Goal: Information Seeking & Learning: Find specific page/section

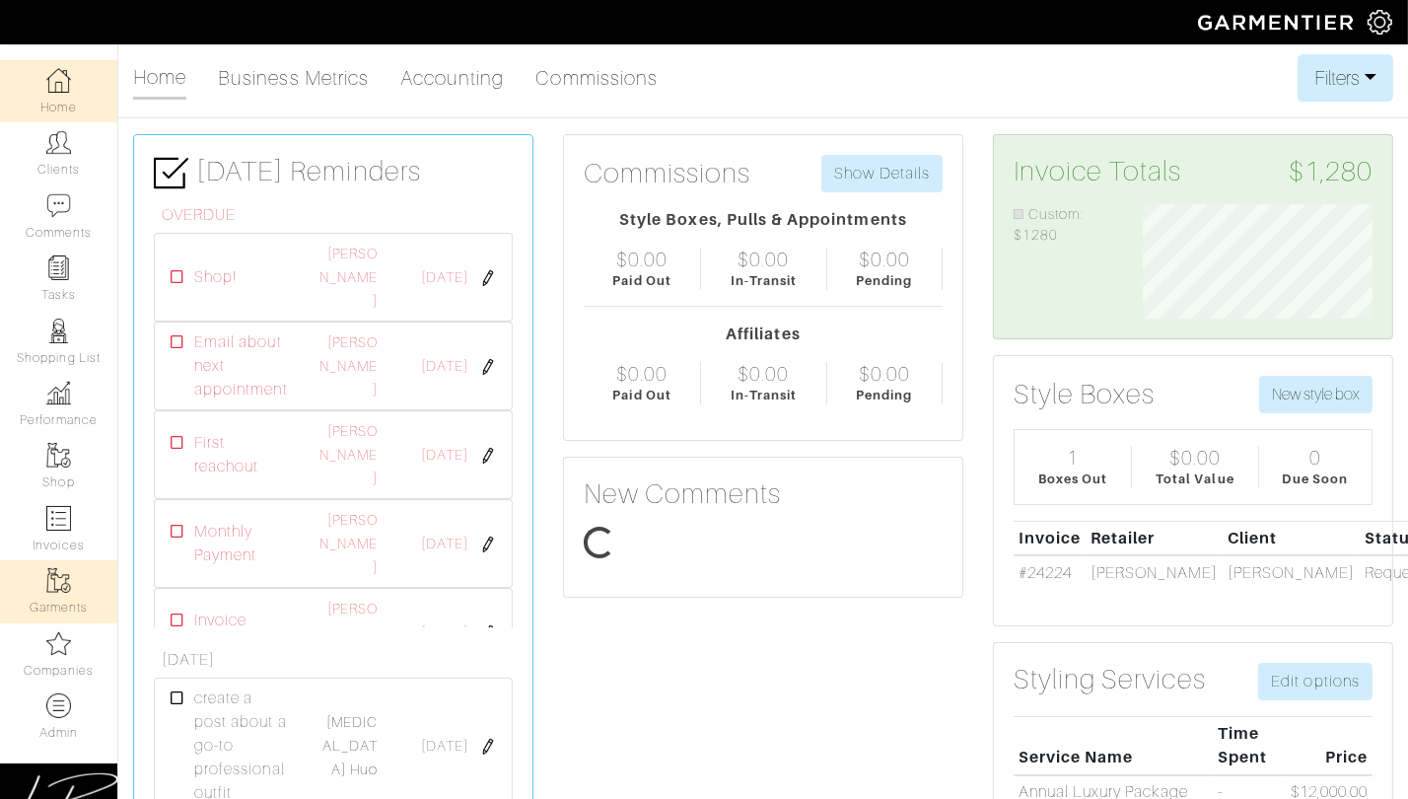
scroll to position [113, 258]
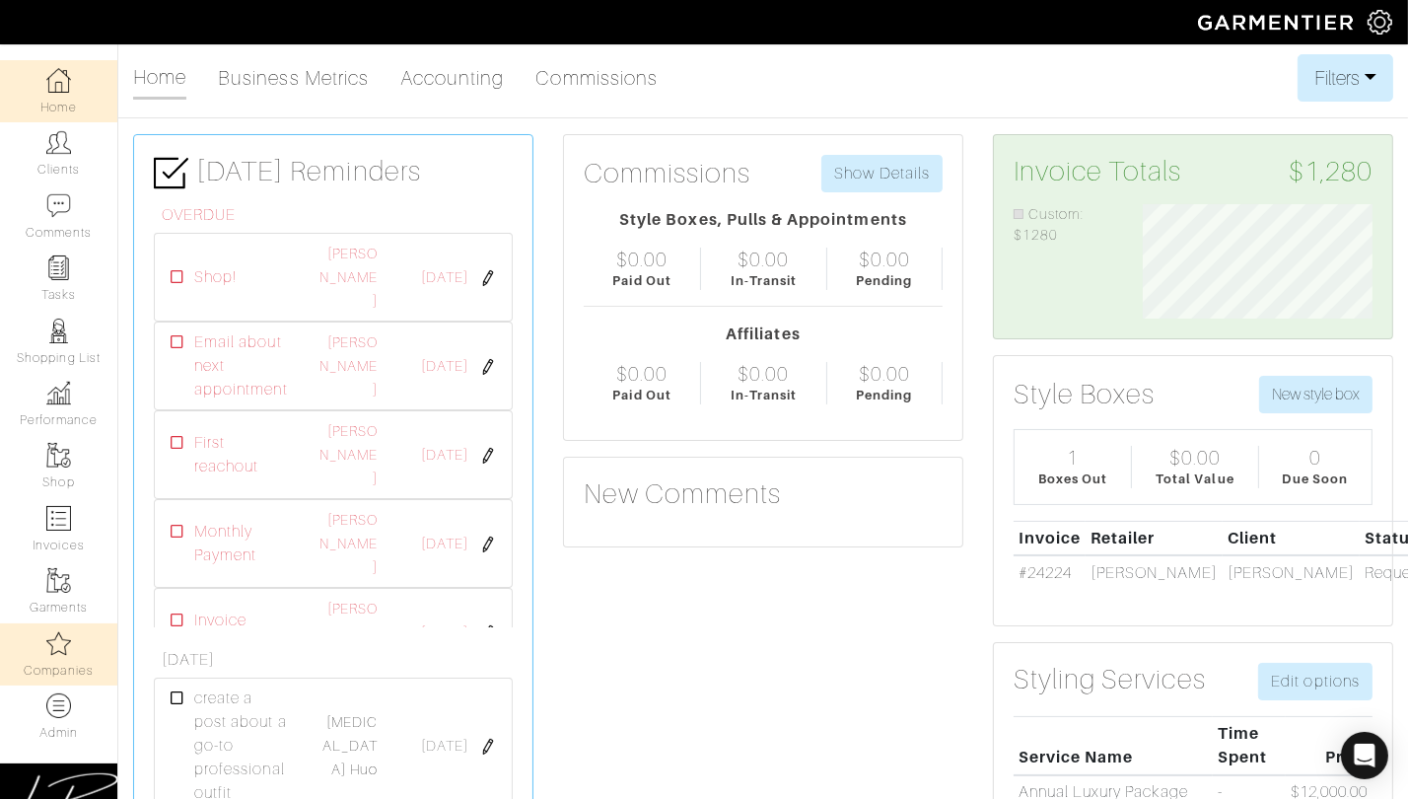
click at [50, 668] on link "Companies" at bounding box center [58, 654] width 117 height 62
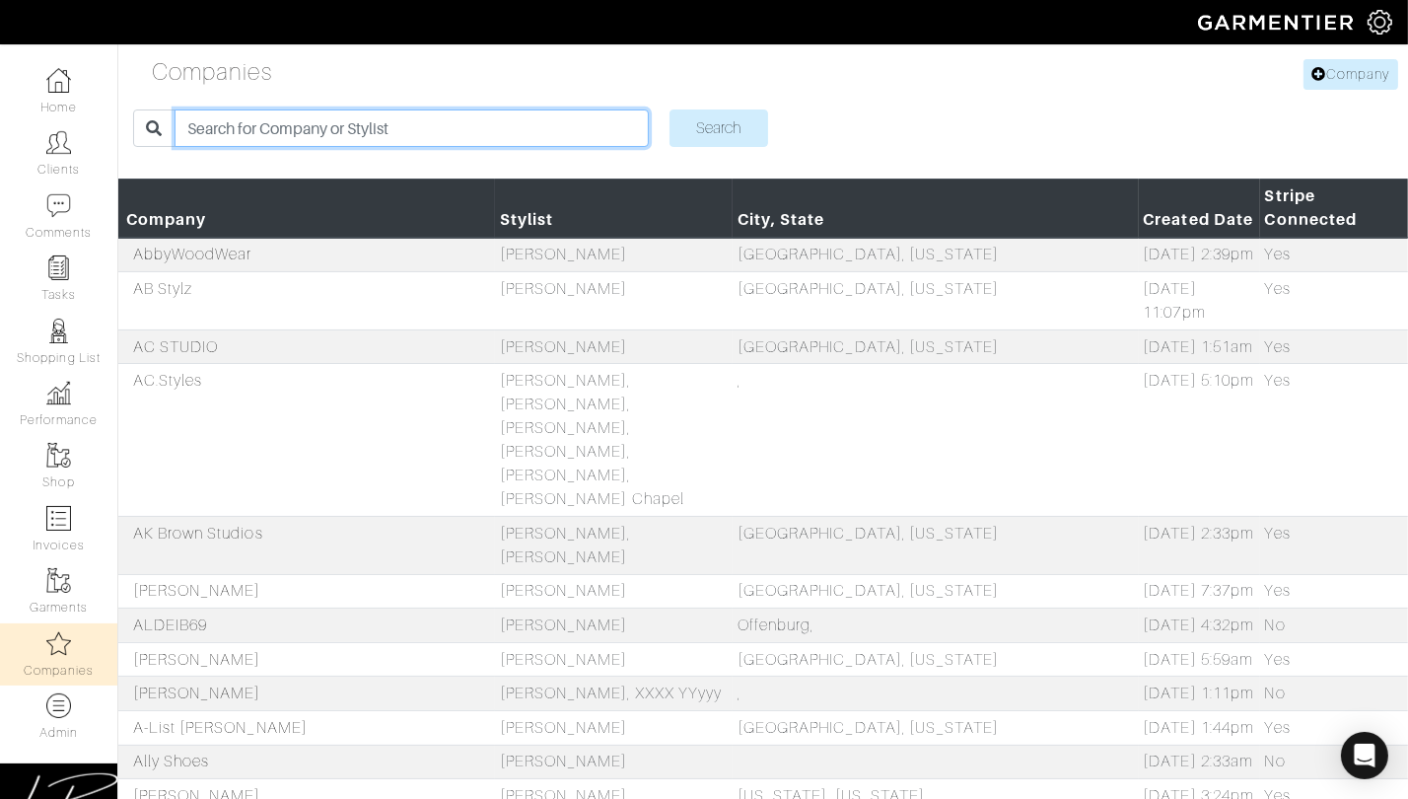
click at [375, 118] on input "search" at bounding box center [411, 127] width 473 height 37
paste input "STYLISH by Sydney"
type input "STYLISH by Sydney"
click at [670, 109] on input "Search" at bounding box center [719, 127] width 99 height 37
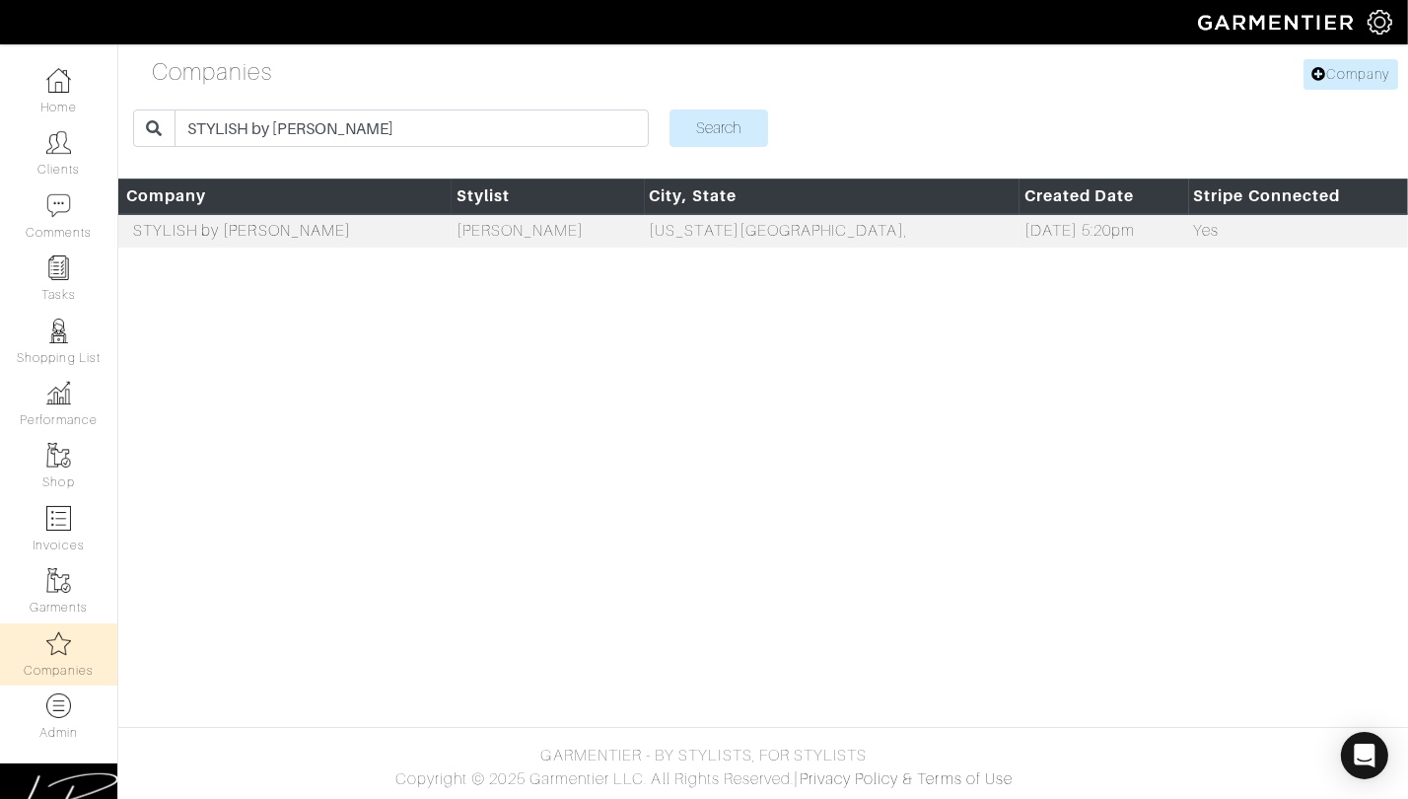
click at [209, 212] on th "Company" at bounding box center [284, 196] width 333 height 35
click at [208, 229] on link "STYLISH by [PERSON_NAME]" at bounding box center [242, 231] width 218 height 18
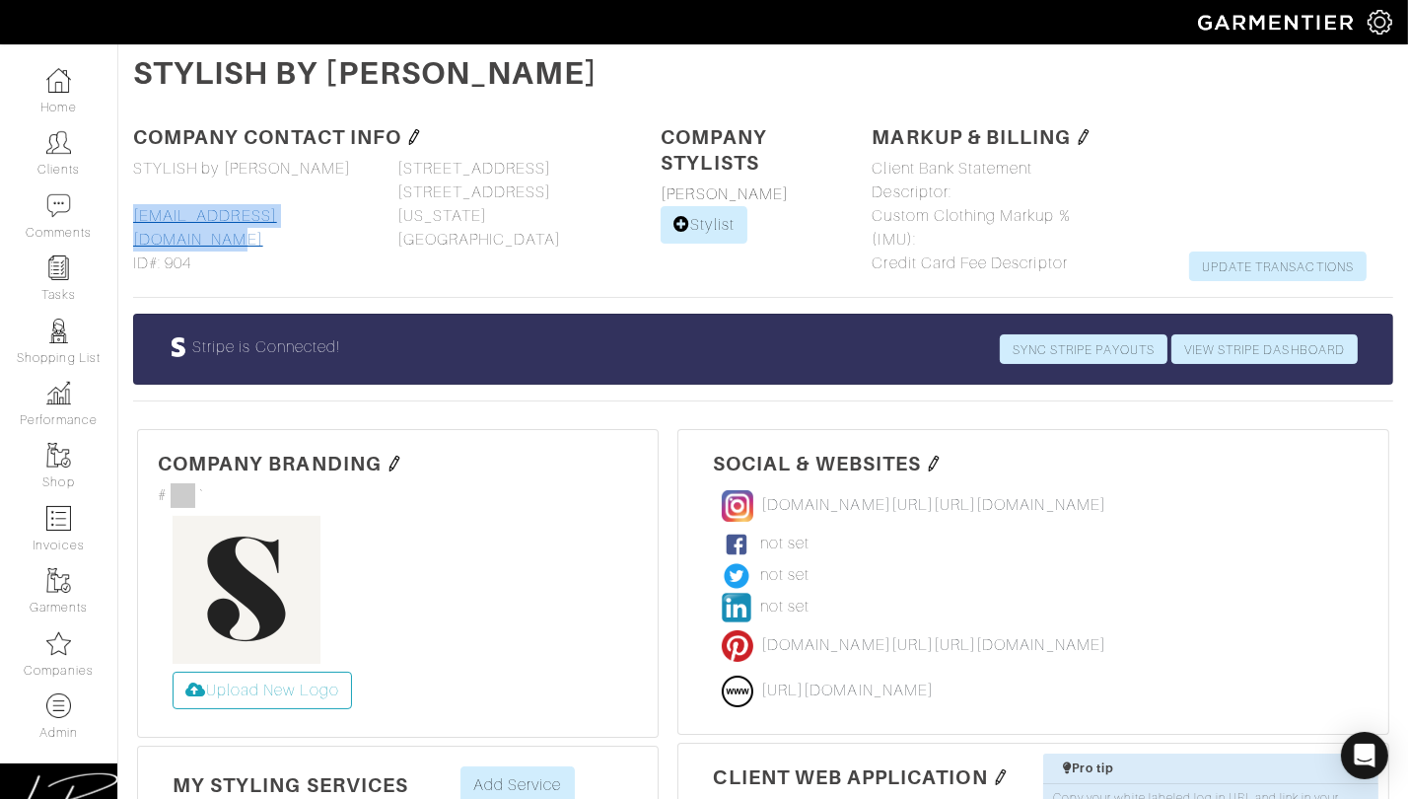
copy link "19thompsonsydney@gmail.com"
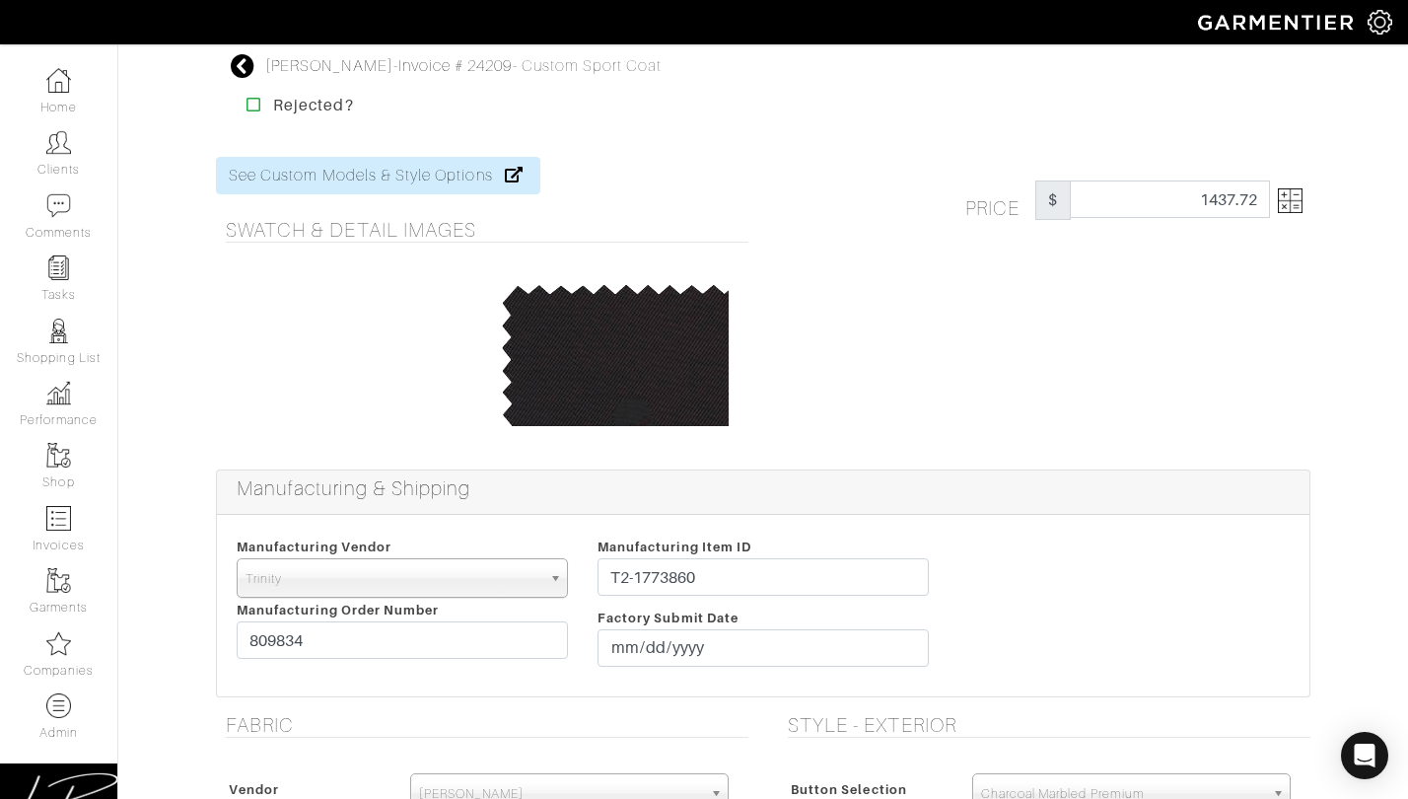
select select "1"
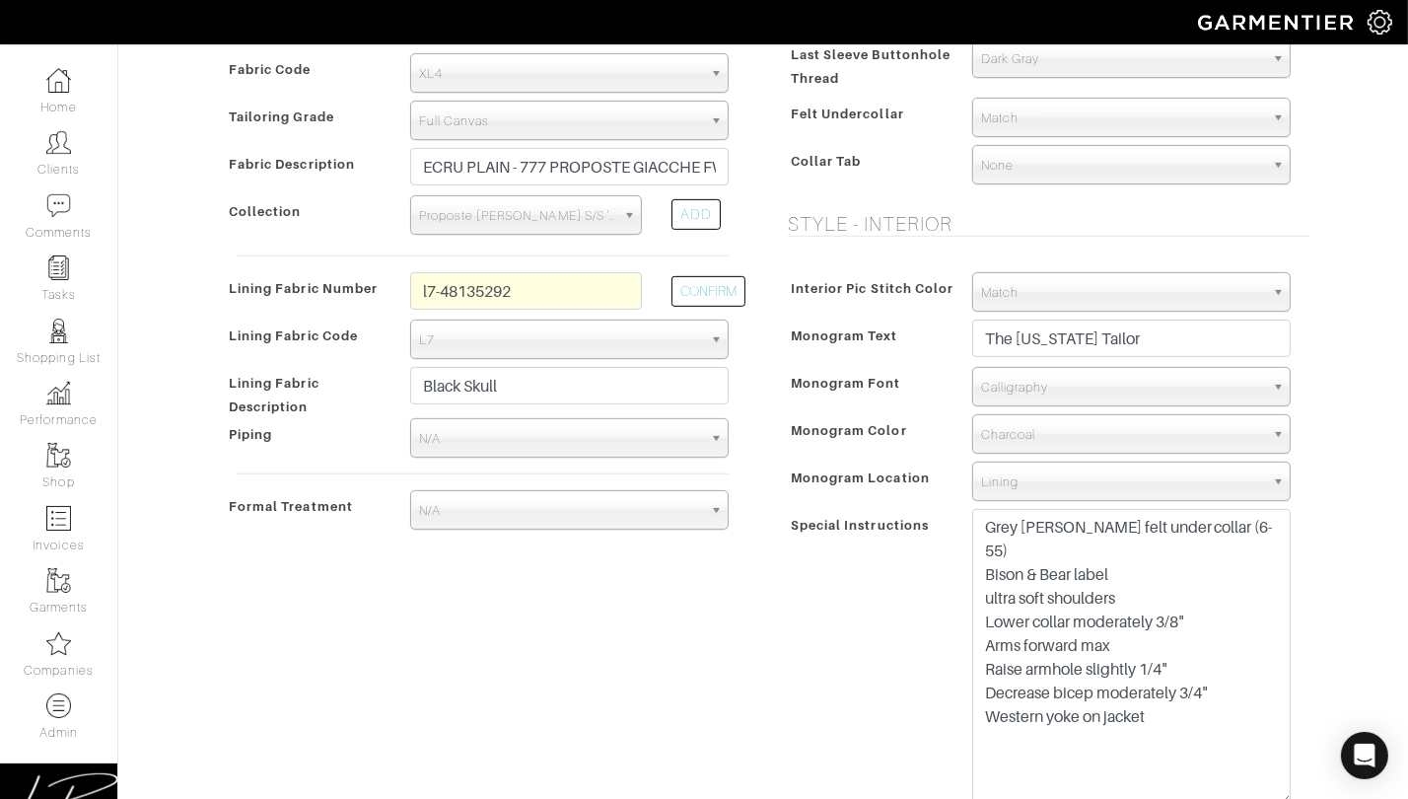
click at [307, 466] on div "Vendor Zegna Scabal Loro Piana Gladson Dormeuil House Collection London Marzoni…" at bounding box center [482, 234] width 532 height 645
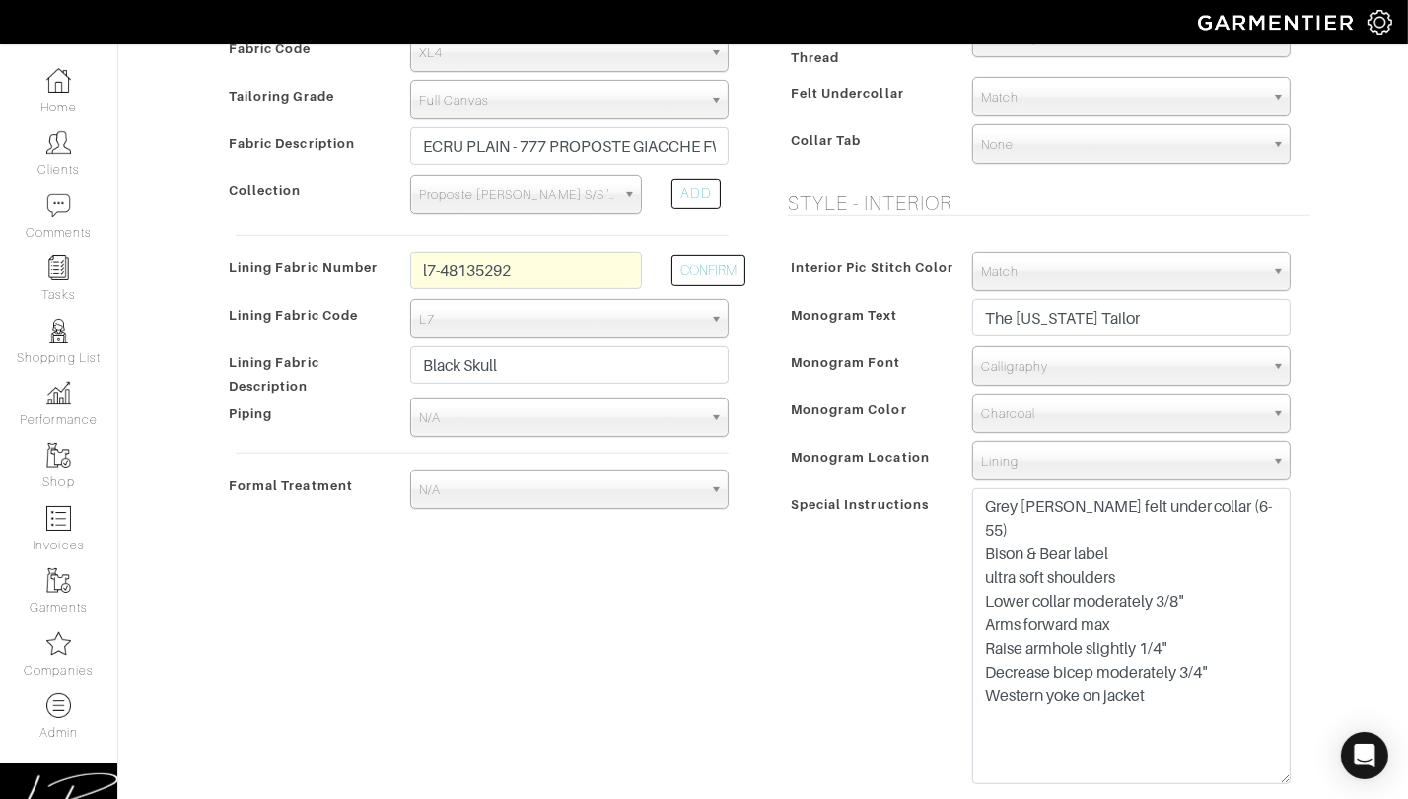
scroll to position [887, 0]
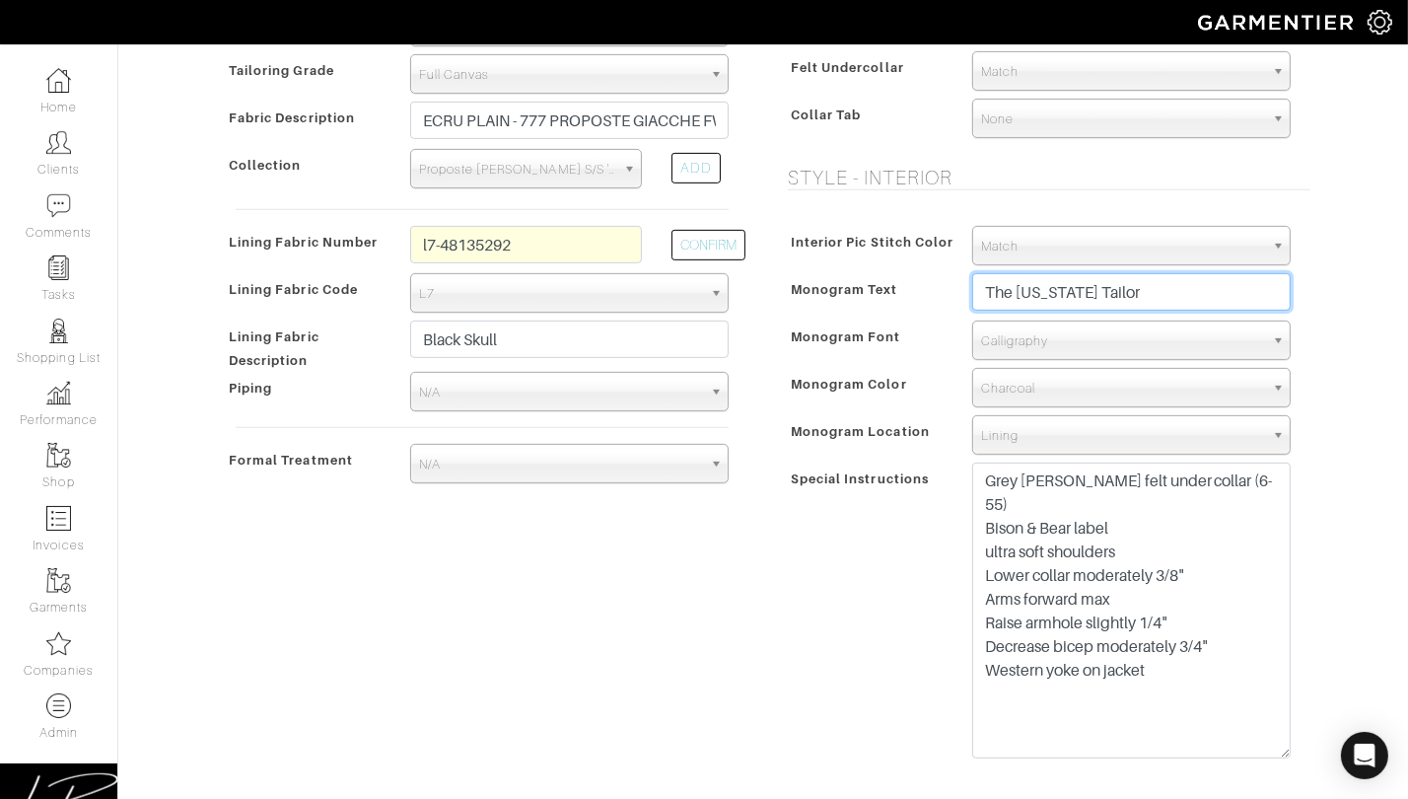
drag, startPoint x: 1166, startPoint y: 289, endPoint x: 1161, endPoint y: 269, distance: 20.3
click at [1161, 270] on div "Interior Pic Stitch Color Match Aubergine Azure Beige Black Blue British Navy B…" at bounding box center [1044, 497] width 532 height 582
click at [907, 464] on span "Special Instructions" at bounding box center [860, 478] width 138 height 29
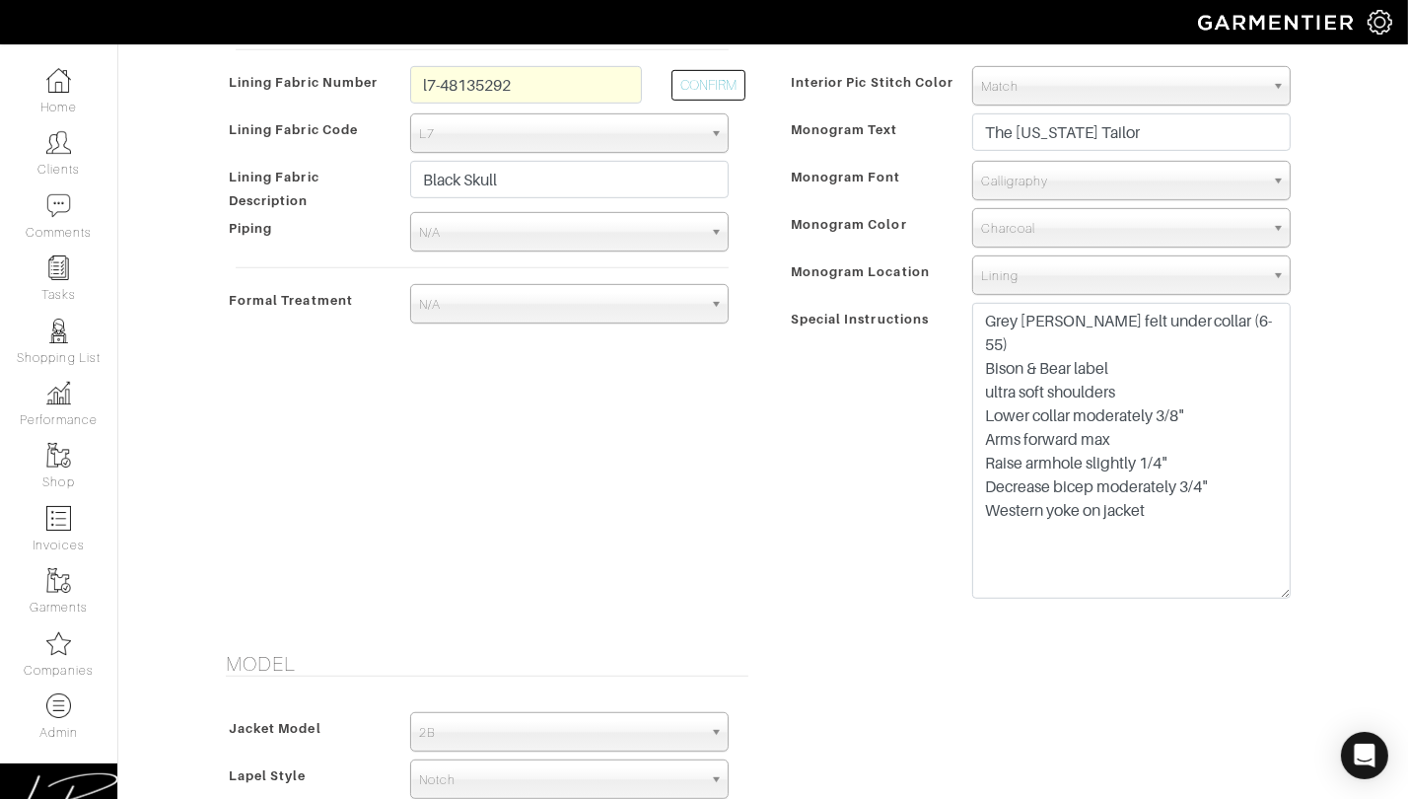
scroll to position [0, 0]
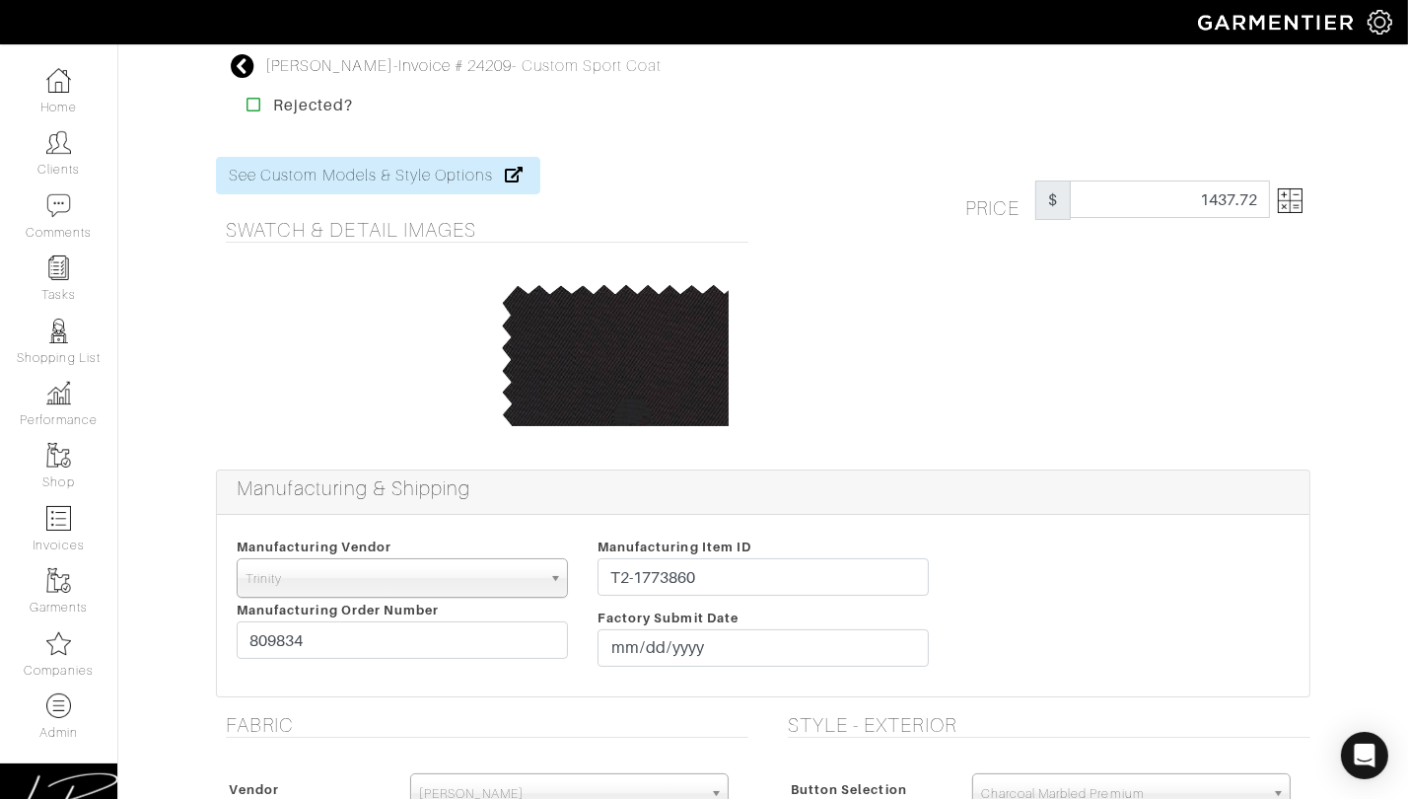
click at [1296, 189] on img at bounding box center [1290, 200] width 25 height 25
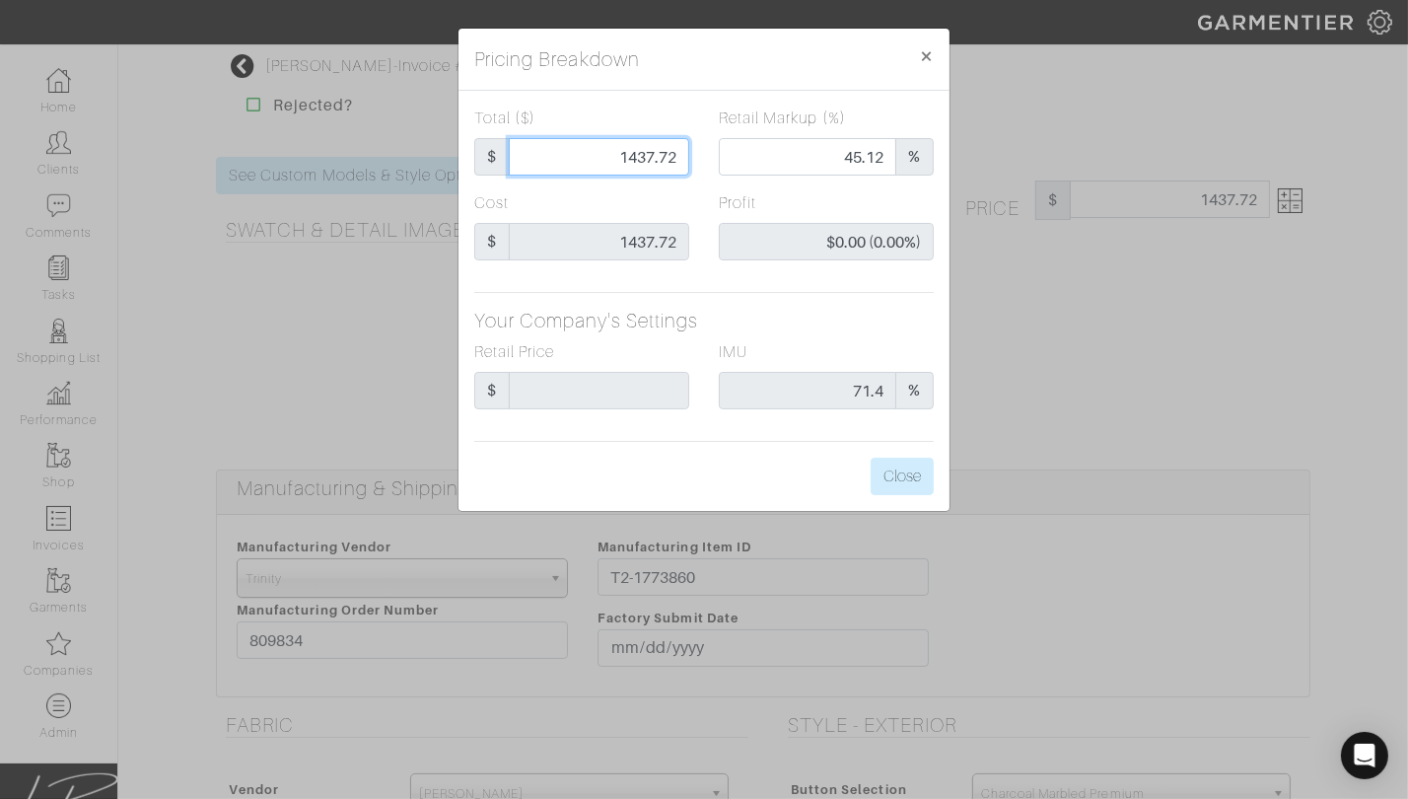
click at [617, 150] on input "1437.72" at bounding box center [599, 156] width 180 height 37
drag, startPoint x: 617, startPoint y: 150, endPoint x: 714, endPoint y: 154, distance: 96.7
click at [712, 154] on div "Total ($) $ 1437.72 Retail Markup (%) 45.12 %" at bounding box center [703, 148] width 489 height 85
type input "8"
type input "0.00"
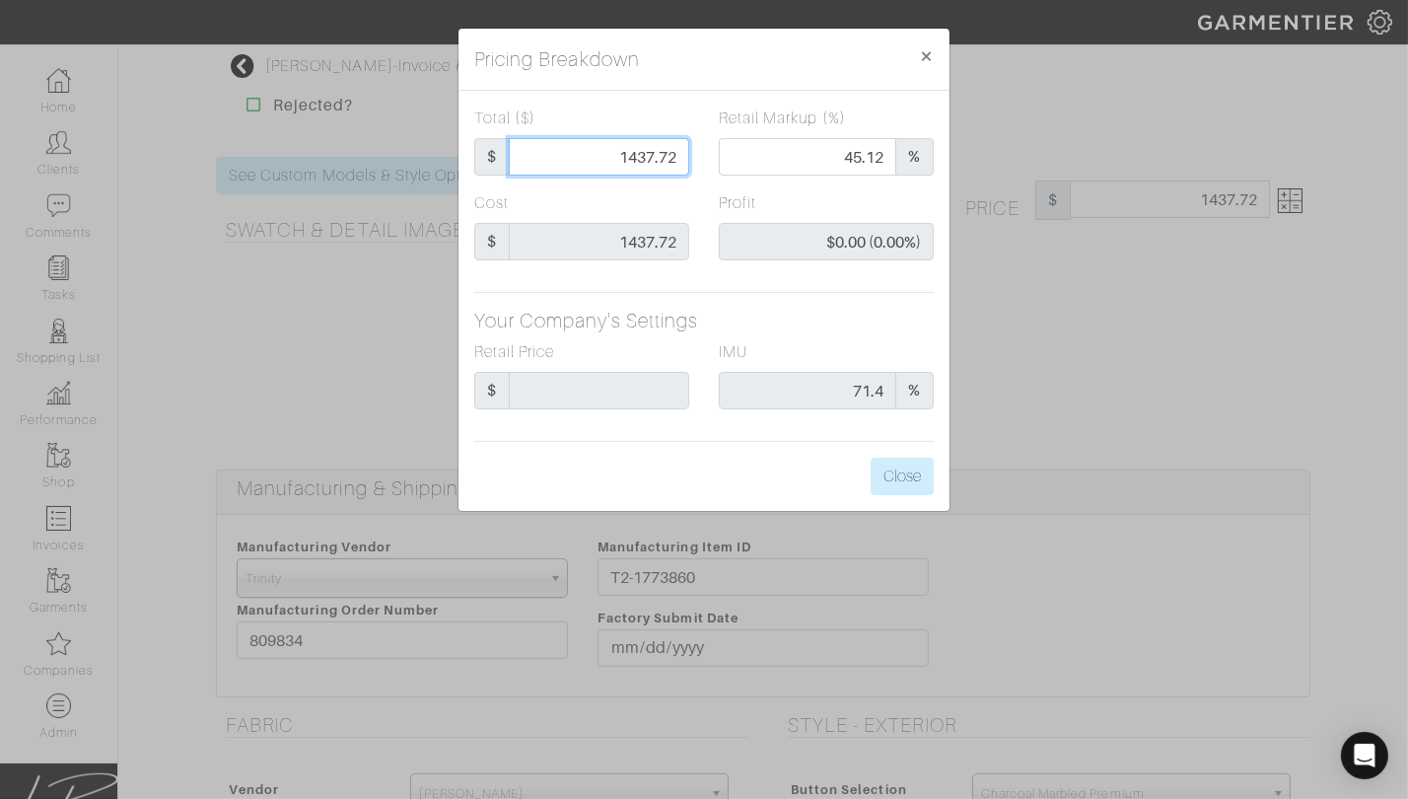
type input "-$1,429.72 (-17871.50%)"
type input "86"
type input "-$1,351.72 (-1571.77%)"
type input "862"
type input "8.47"
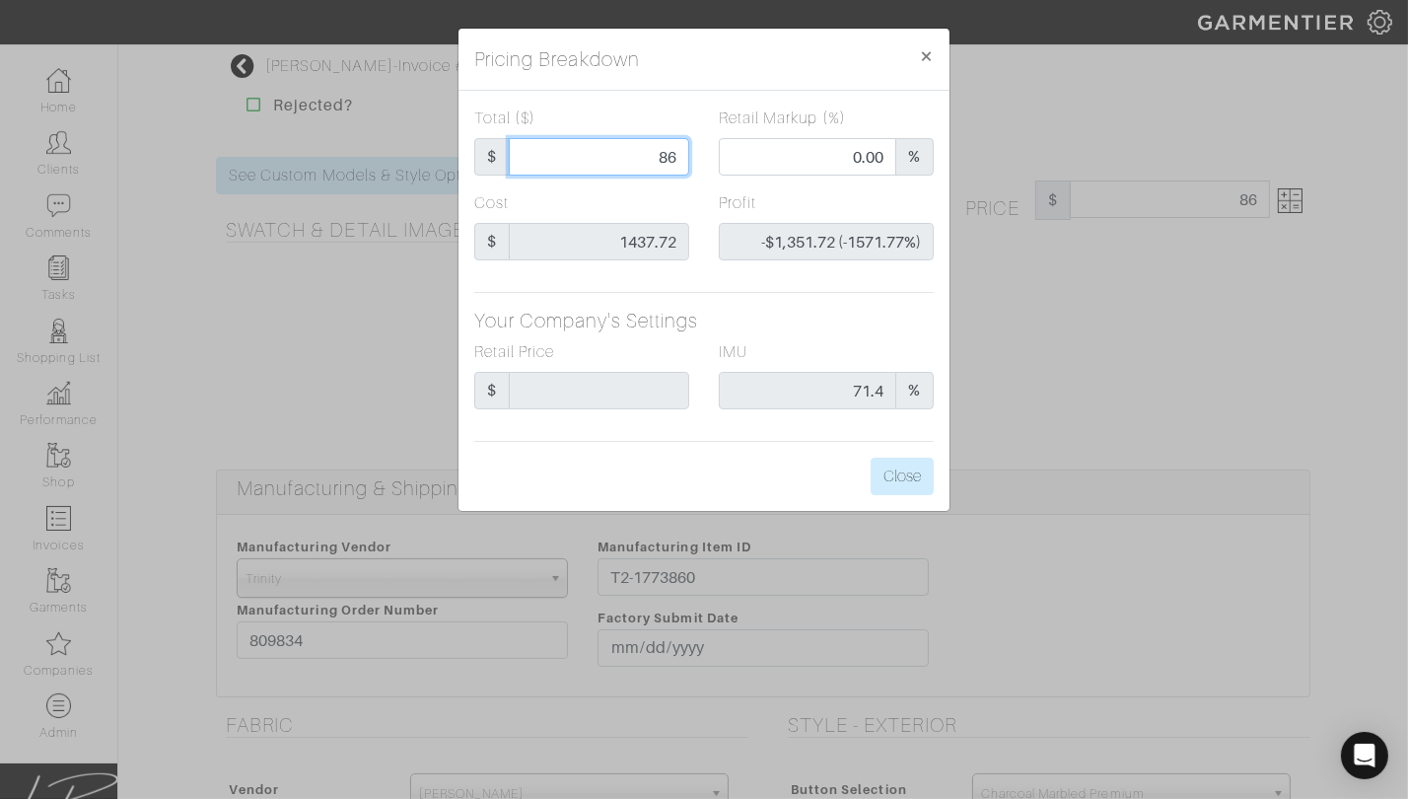
type input "-$575.72 (-66.79%)"
type input "862.6"
type input "8.53"
type input "-$575.12 (-66.67%)"
type input "862.63"
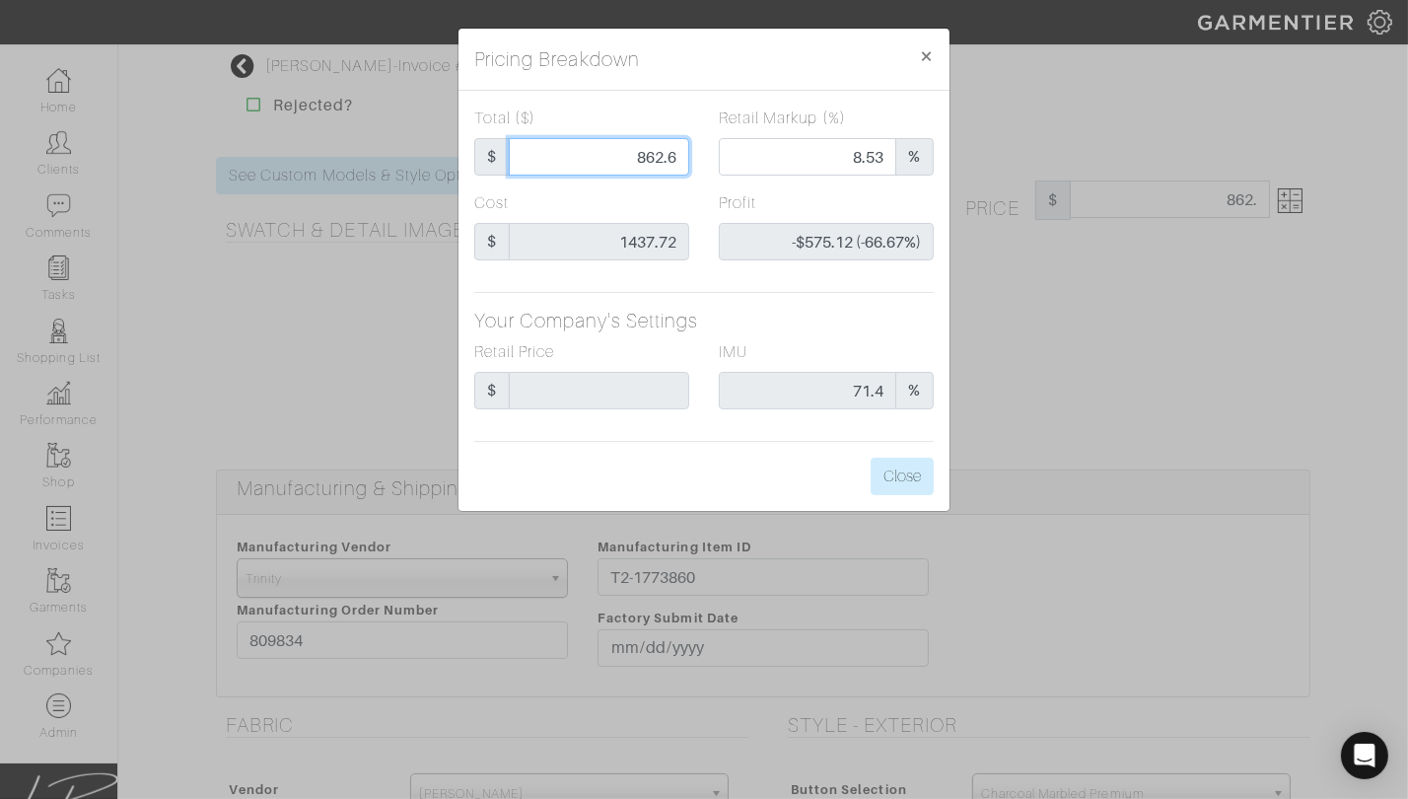
type input "8.54"
type input "-$575.09 (-66.67%)"
type input "862.63"
click at [742, 99] on div "Total ($) $ 862.63 Retail Markup (%) 8.54 % Cost $ 1437.72 Profit -$575.09 (-66…" at bounding box center [704, 301] width 491 height 420
click at [767, 284] on div "Total ($) $ 862.63 Retail Markup (%) 8.54 % Cost $ 1437.72 Profit -$575.09 (-66…" at bounding box center [704, 301] width 491 height 420
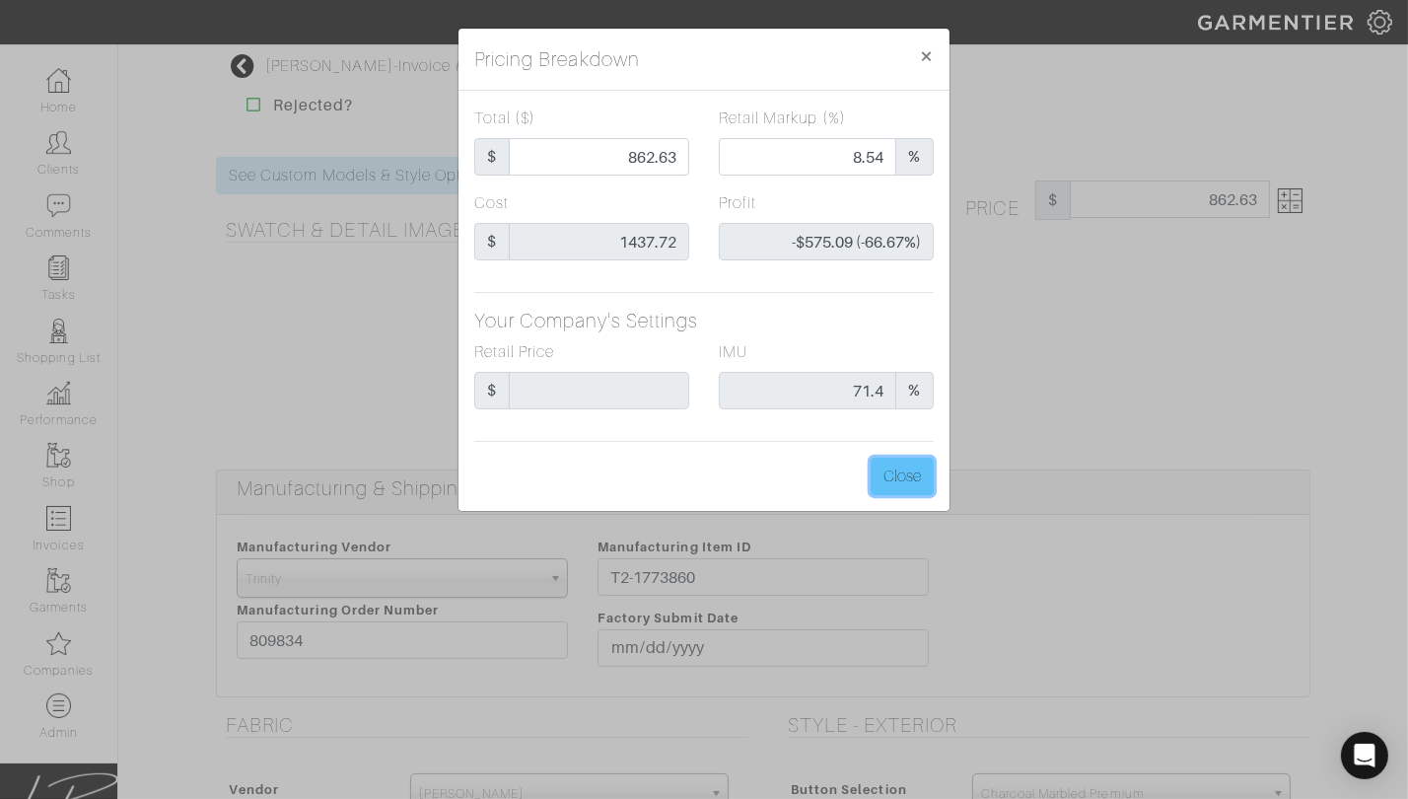
click at [904, 473] on button "Close" at bounding box center [902, 476] width 63 height 37
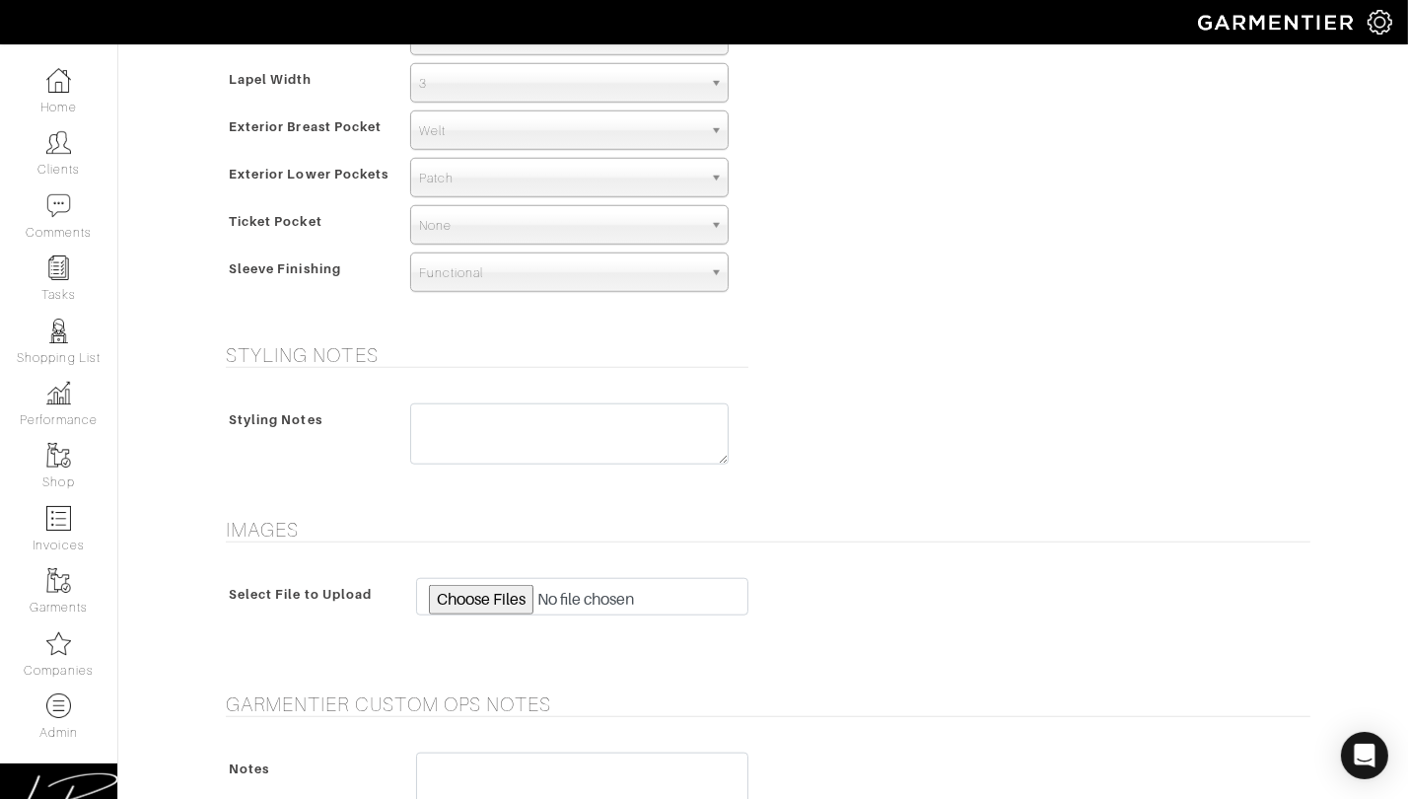
scroll to position [2157, 0]
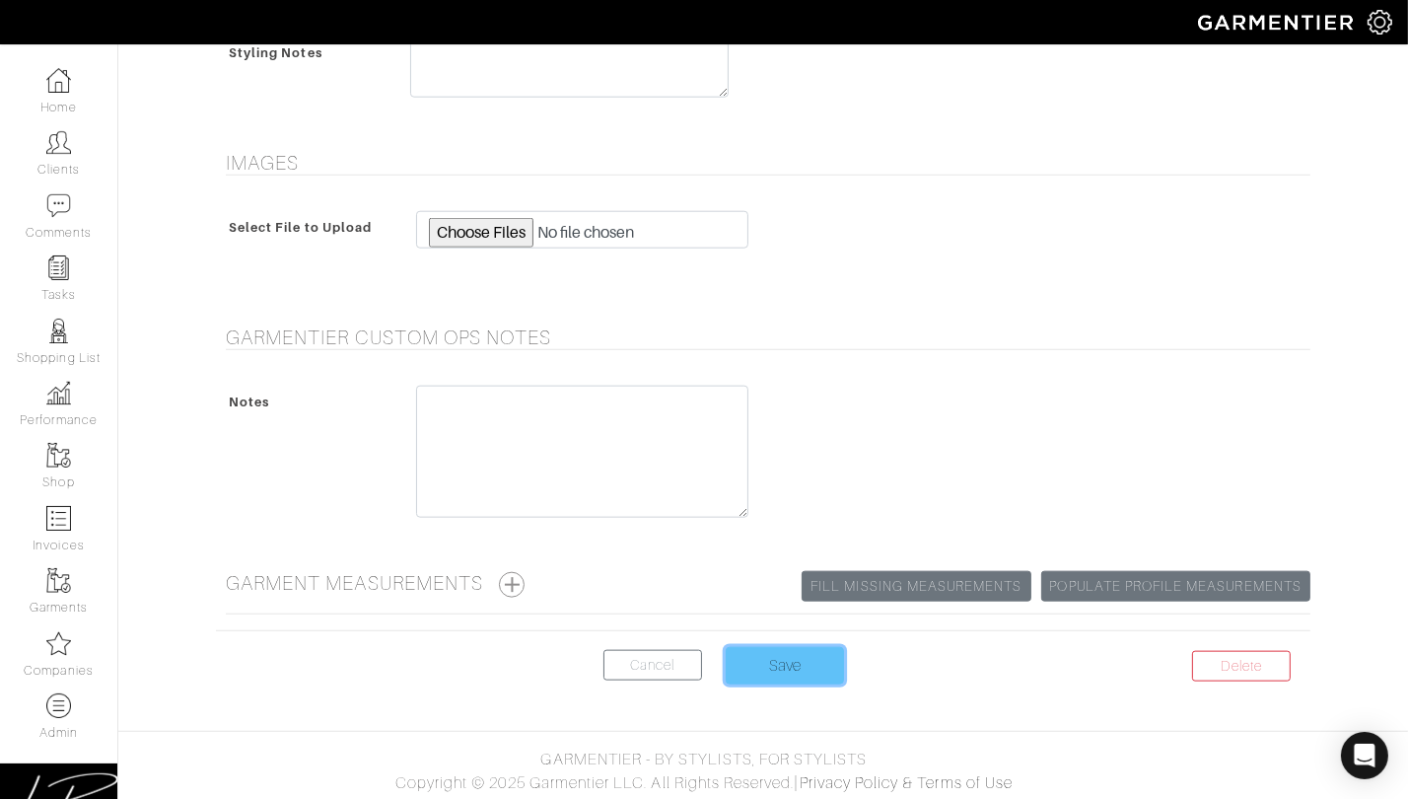
click at [789, 653] on input "Save" at bounding box center [785, 665] width 118 height 37
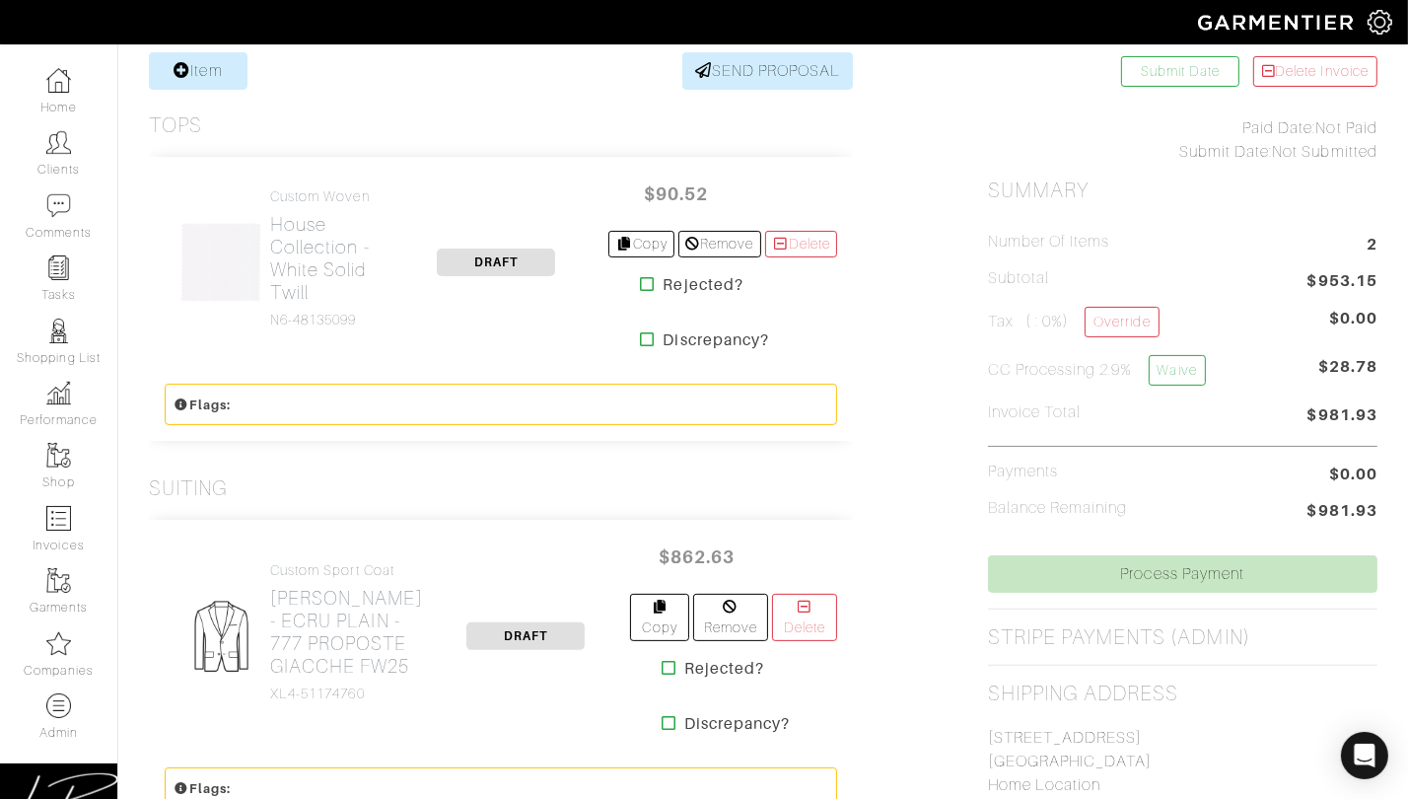
scroll to position [396, 0]
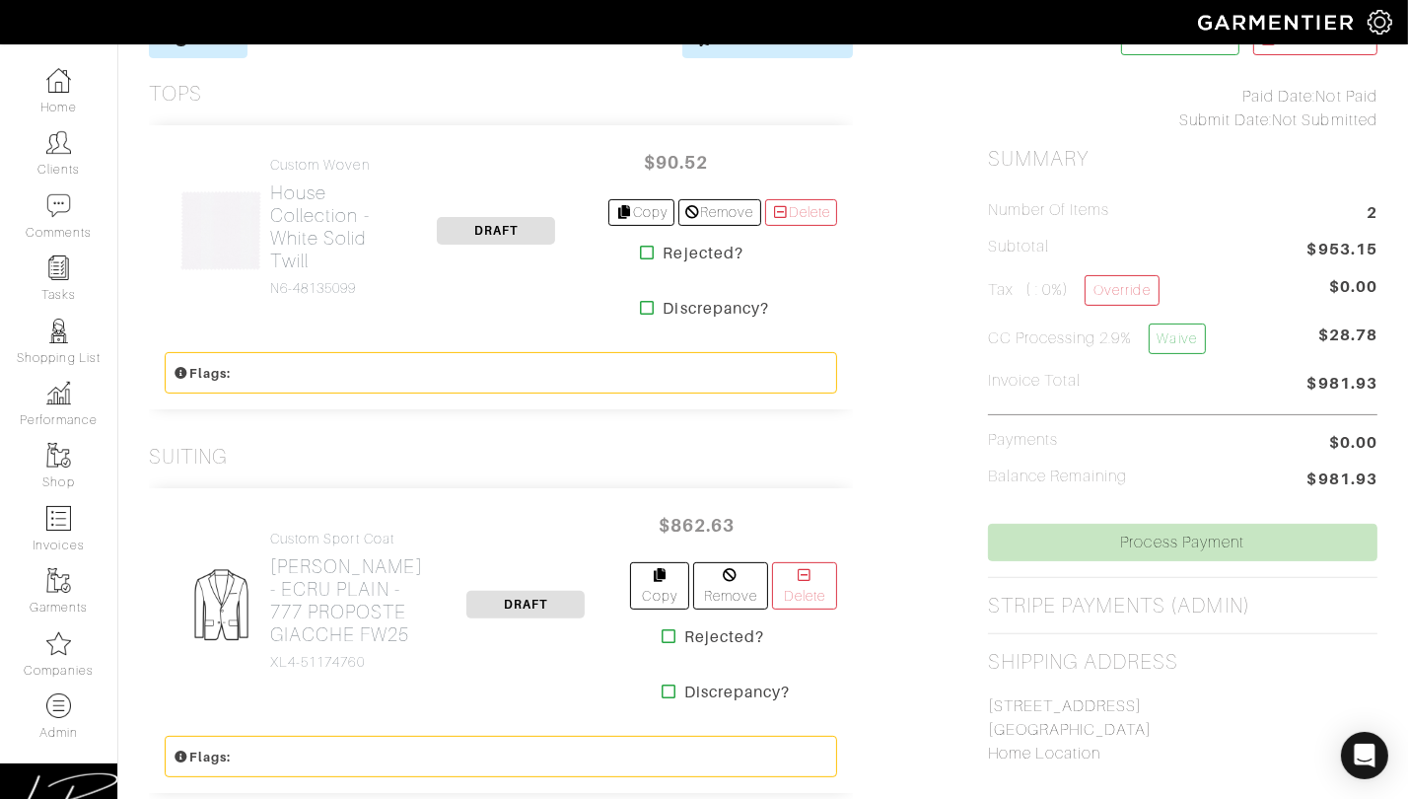
scroll to position [422, 0]
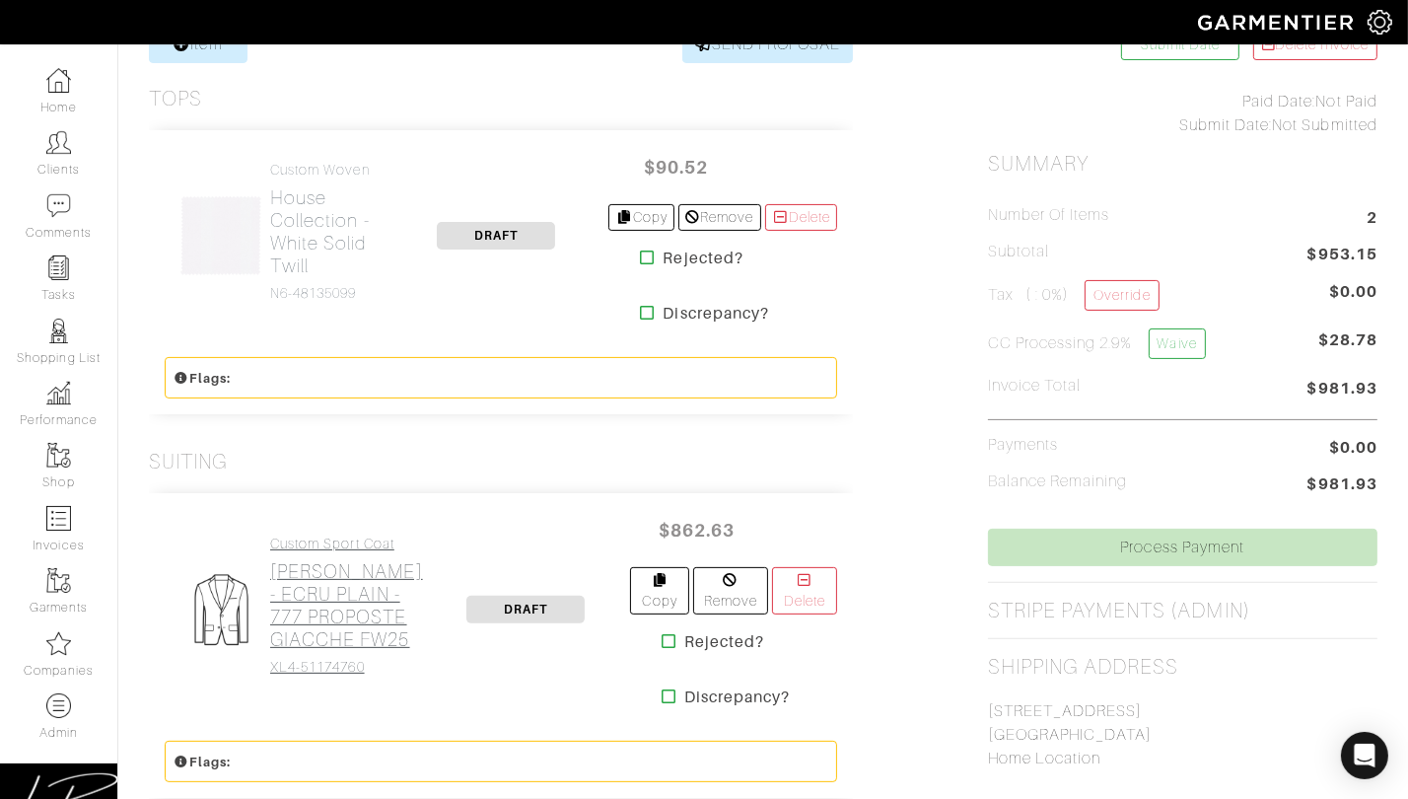
click at [324, 541] on link "Custom Sport Coat Loro Piana - ECRU PLAIN - 777 PROPOSTE GIACCHE FW25 XL4-51174…" at bounding box center [346, 605] width 153 height 140
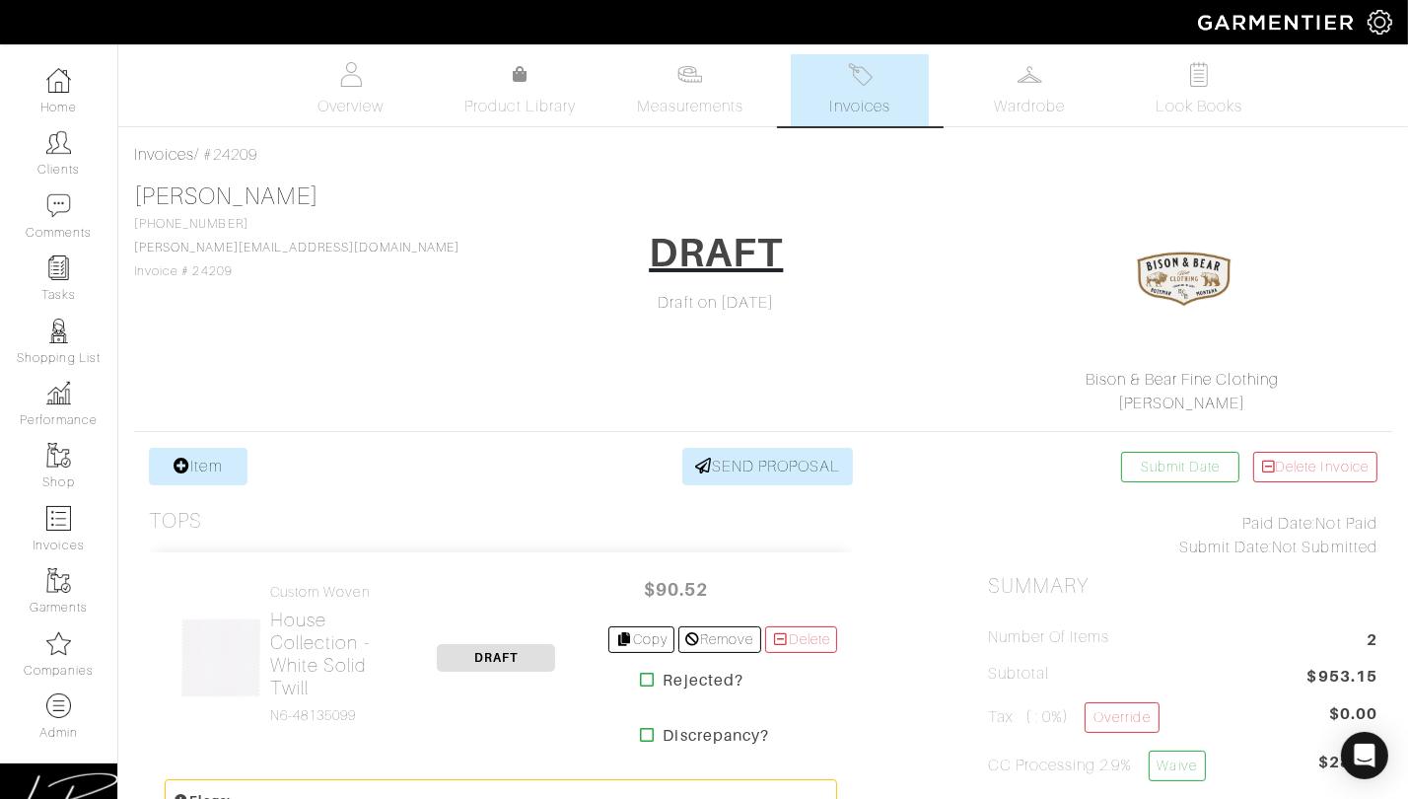
scroll to position [422, 0]
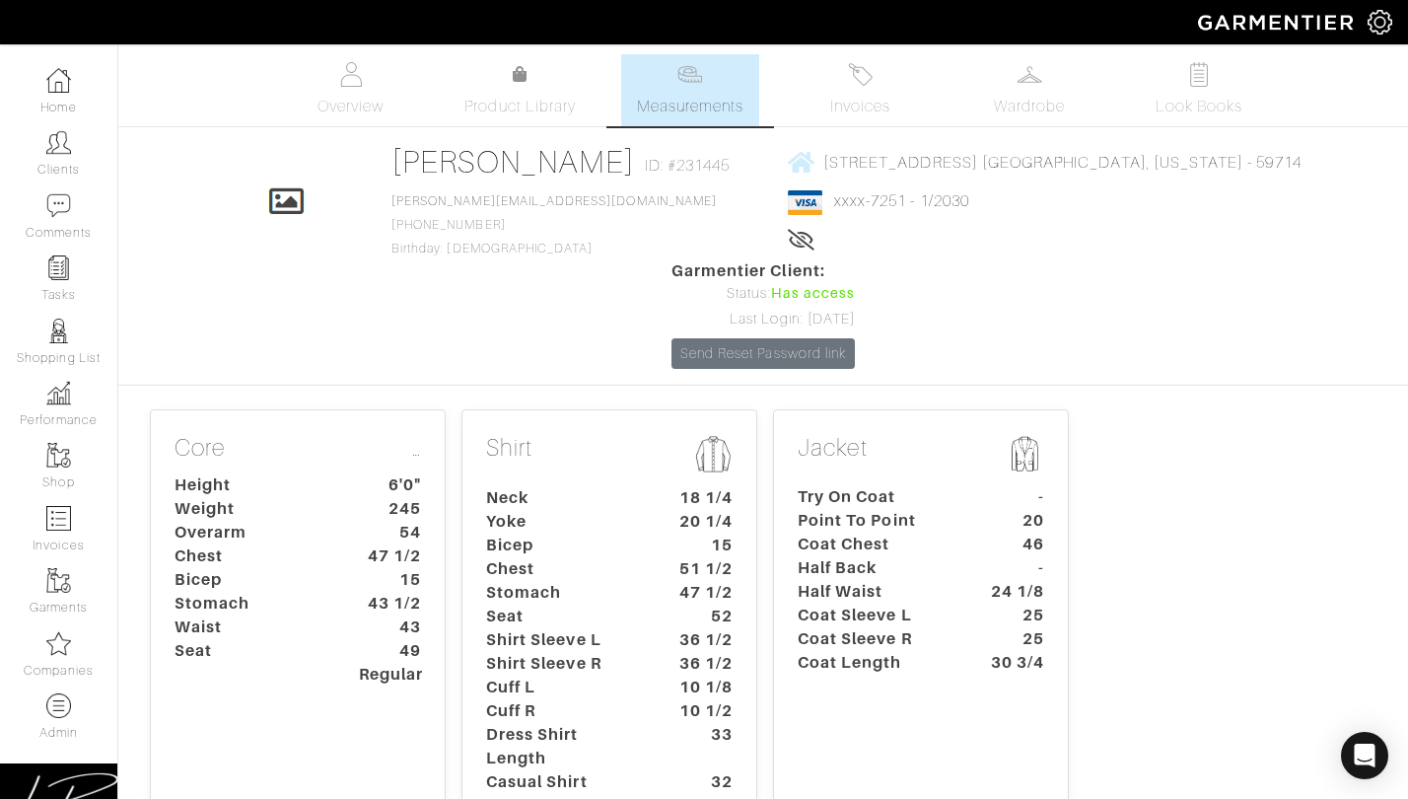
scroll to position [205, 0]
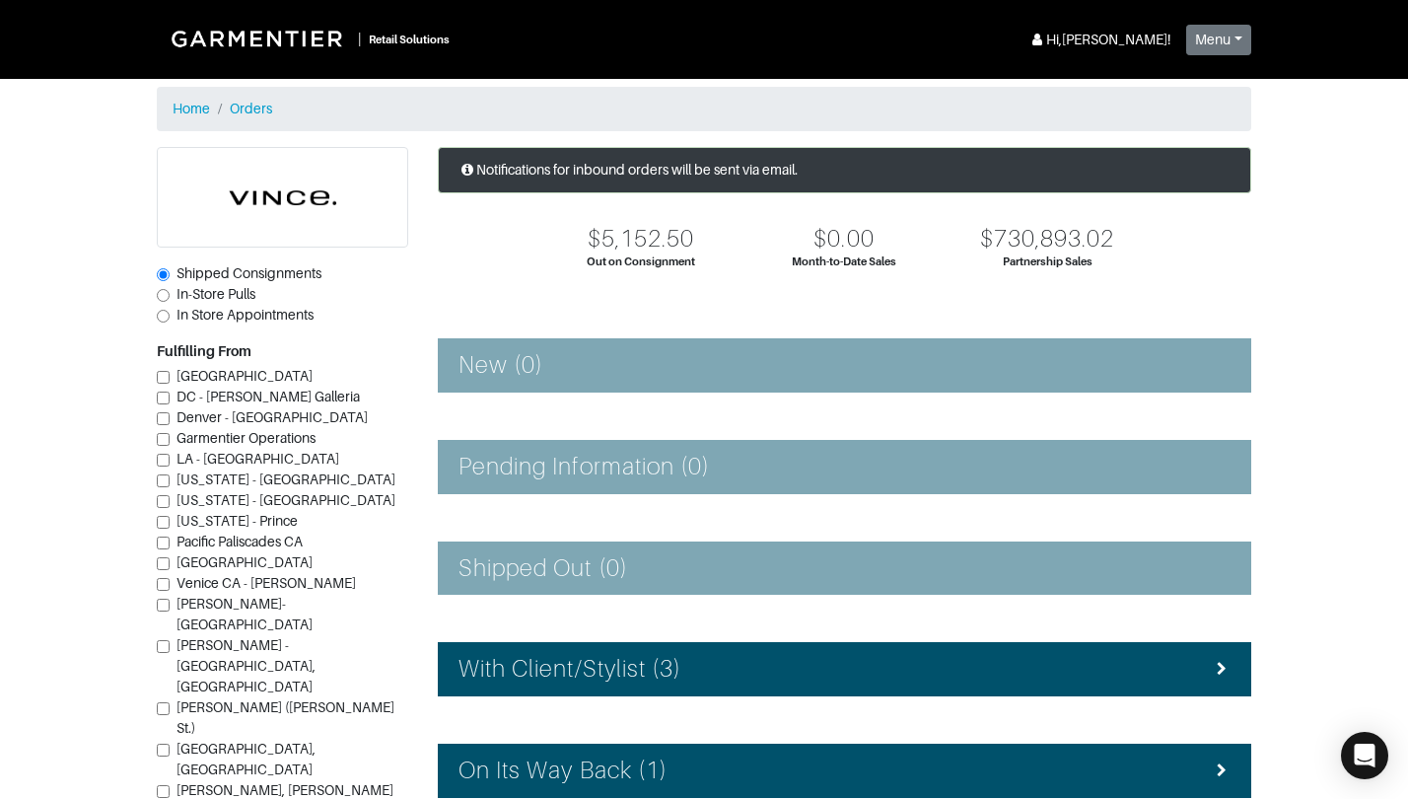
click at [674, 669] on h4 "With Client/Stylist (3)" at bounding box center [570, 669] width 223 height 29
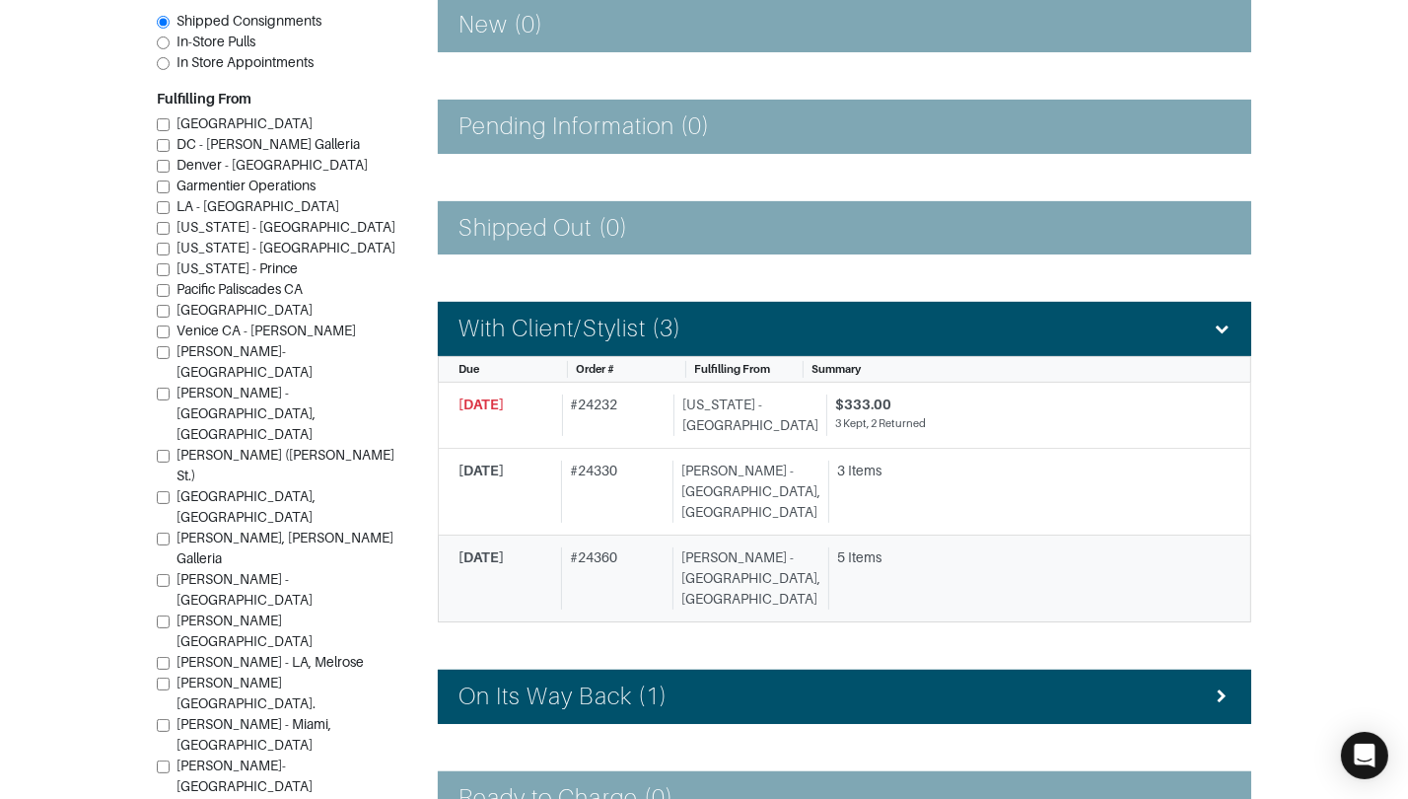
scroll to position [343, 0]
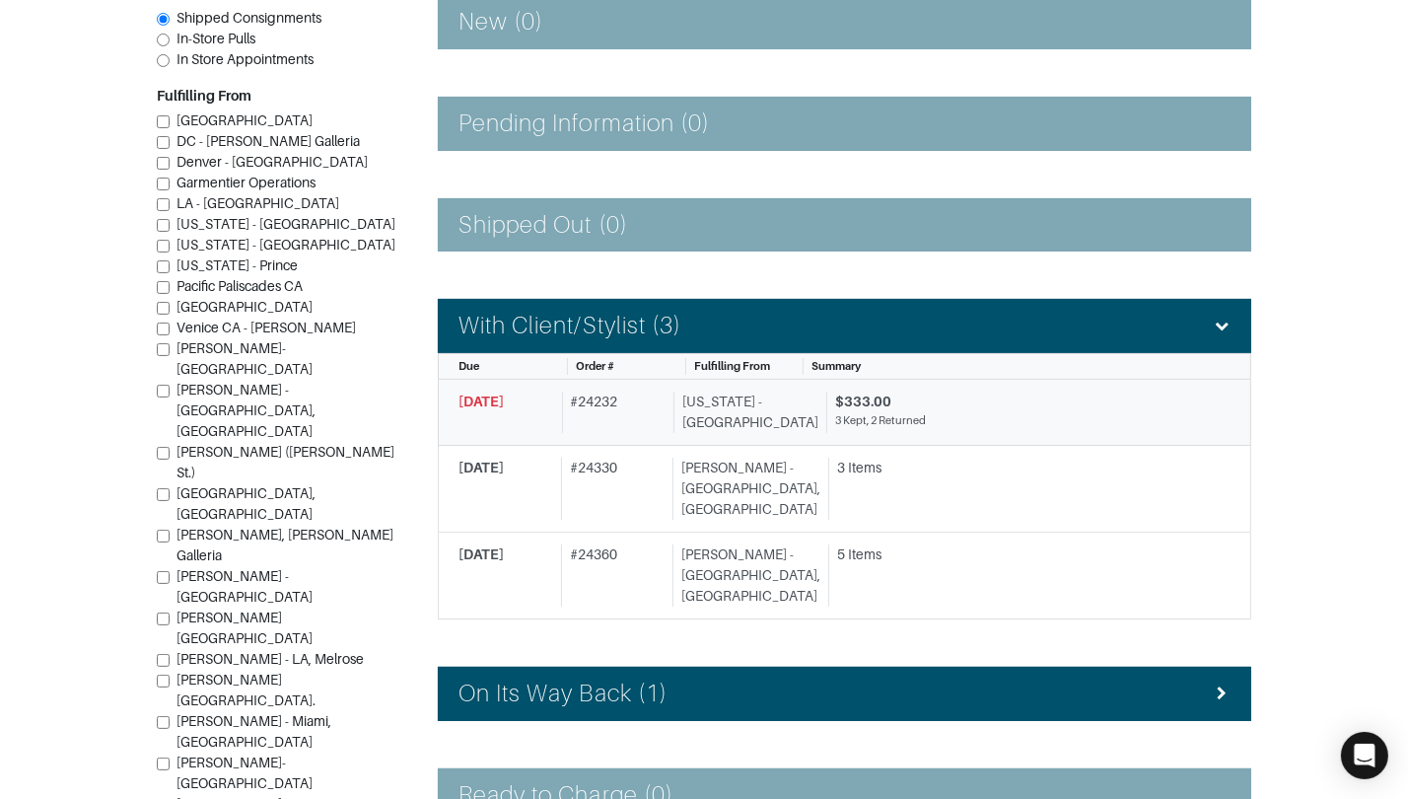
click at [835, 424] on div "3 Kept, 2 Returned" at bounding box center [1025, 420] width 381 height 17
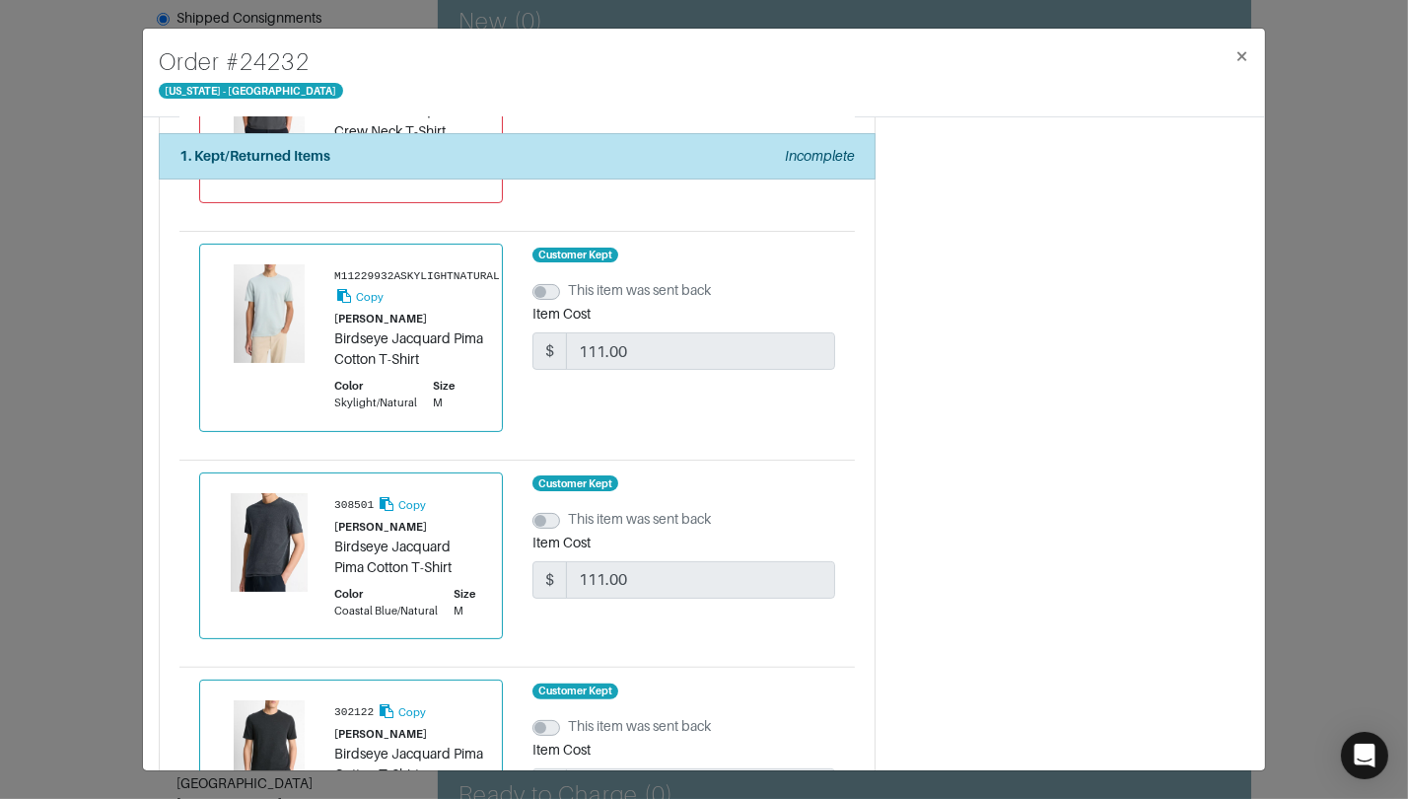
scroll to position [757, 0]
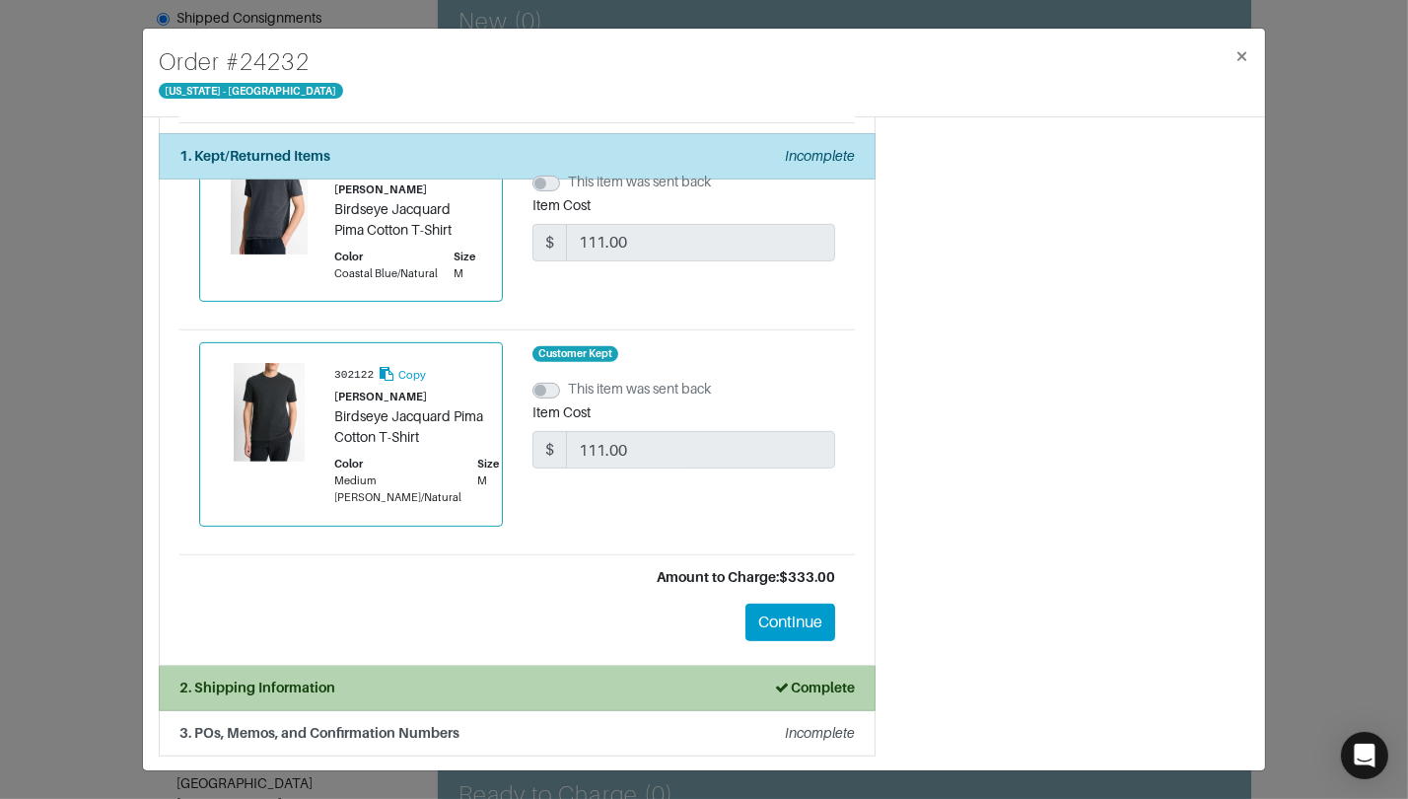
click at [612, 681] on div "2. Shipping Information Complete" at bounding box center [516, 687] width 675 height 21
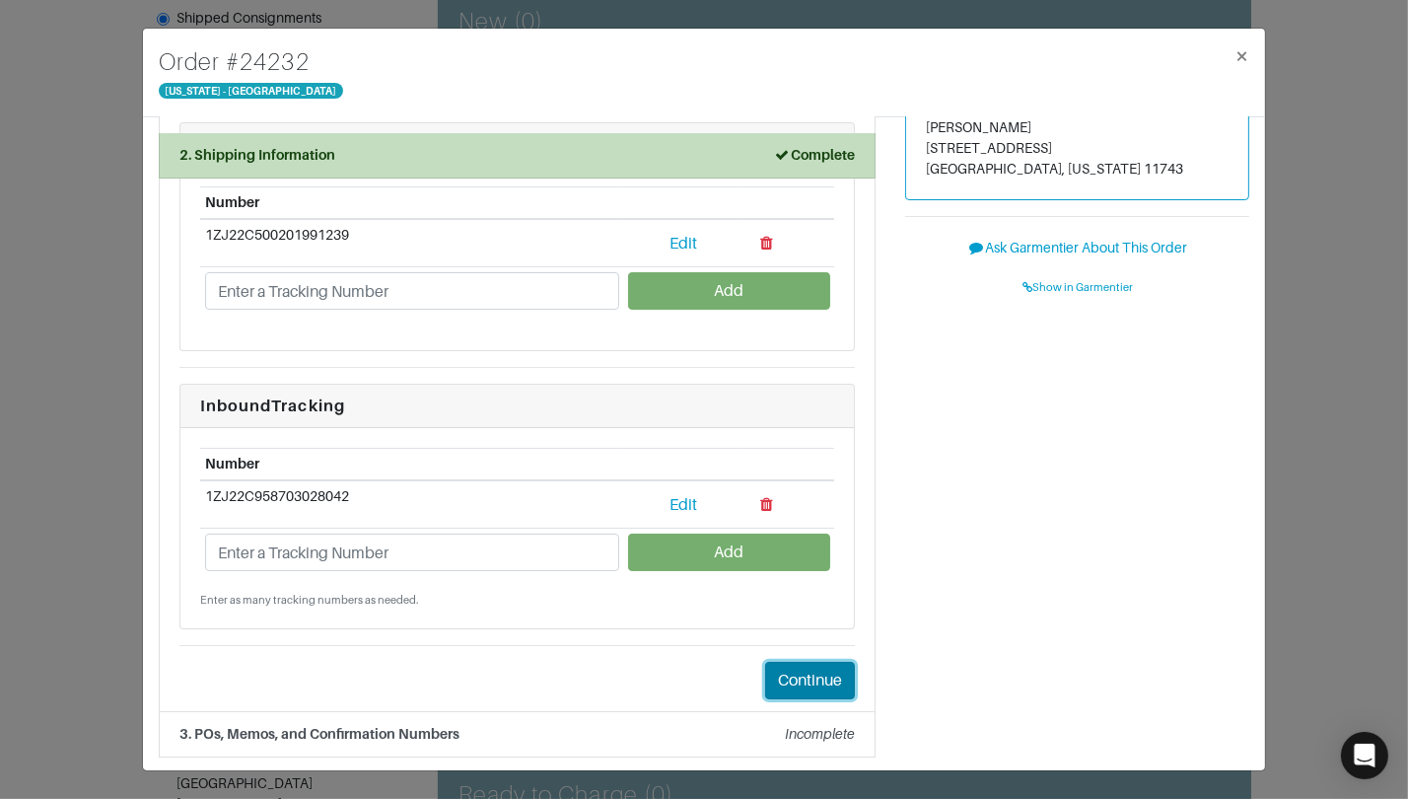
click at [780, 674] on button "Continue" at bounding box center [810, 680] width 90 height 37
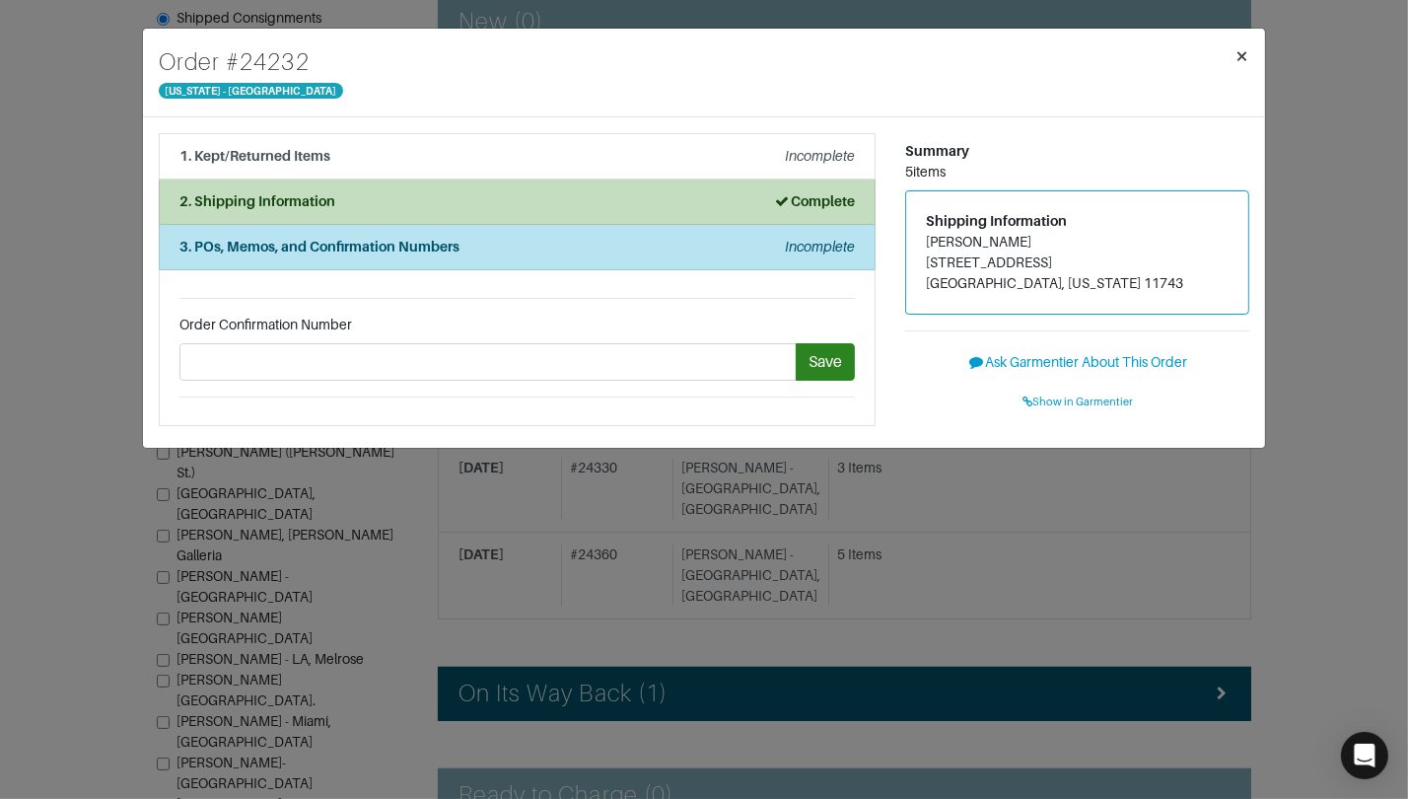
click at [1246, 52] on span "×" at bounding box center [1242, 55] width 15 height 27
